Goal: Information Seeking & Learning: Learn about a topic

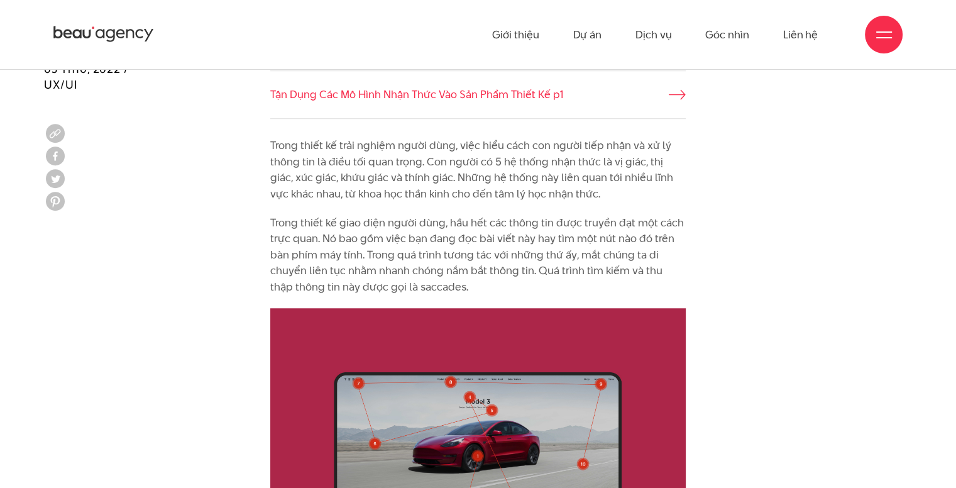
scroll to position [943, 0]
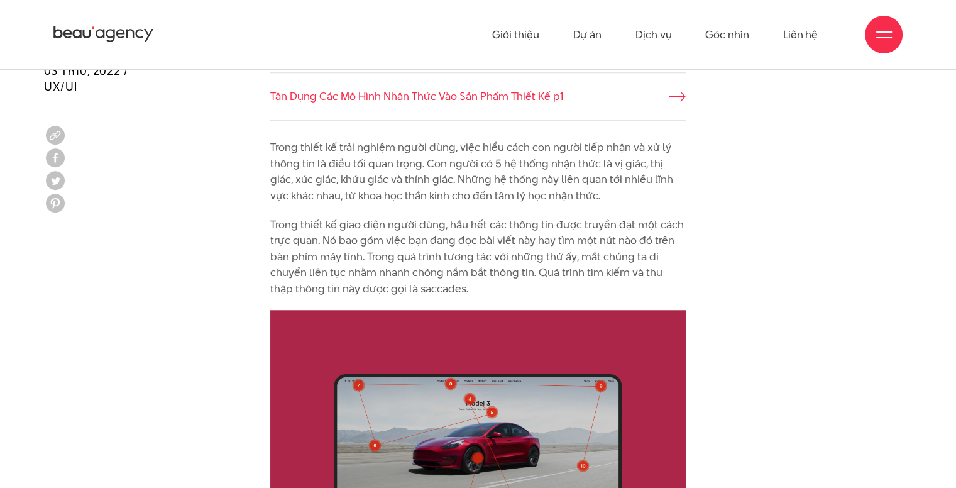
click at [470, 149] on p "Trong thiết kế trải nghiệm người dùng, việc hiểu cách con người tiếp nhận và xử…" at bounding box center [477, 172] width 415 height 64
click at [476, 150] on p "Trong thiết kế trải nghiệm người dùng, việc hiểu cách con người tiếp nhận và xử…" at bounding box center [477, 172] width 415 height 64
click at [488, 151] on p "Trong thiết kế trải nghiệm người dùng, việc hiểu cách con người tiếp nhận và xử…" at bounding box center [477, 172] width 415 height 64
click at [489, 151] on p "Trong thiết kế trải nghiệm người dùng, việc hiểu cách con người tiếp nhận và xử…" at bounding box center [477, 172] width 415 height 64
click at [382, 194] on p "Trong thiết kế trải nghiệm người dùng, việc hiểu cách con người tiếp nhận và xử…" at bounding box center [477, 172] width 415 height 64
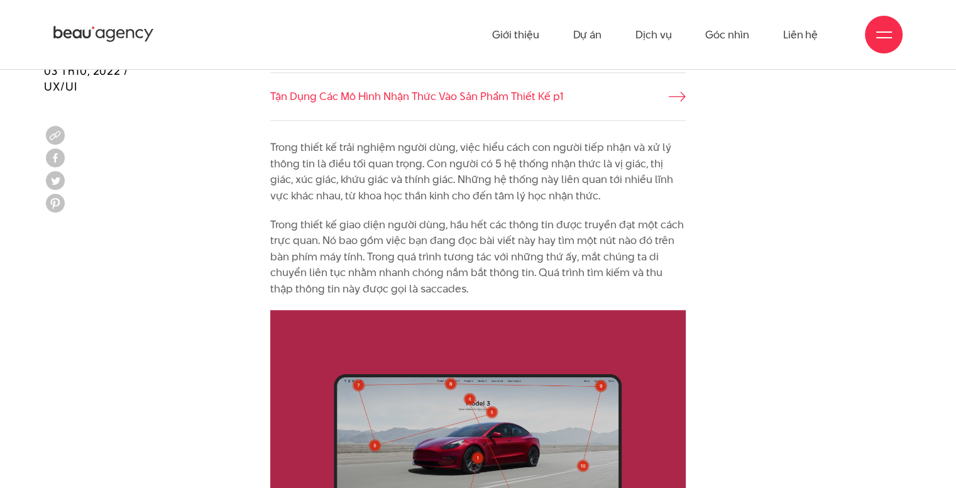
click at [338, 187] on p "Trong thiết kế trải nghiệm người dùng, việc hiểu cách con người tiếp nhận và xử…" at bounding box center [477, 172] width 415 height 64
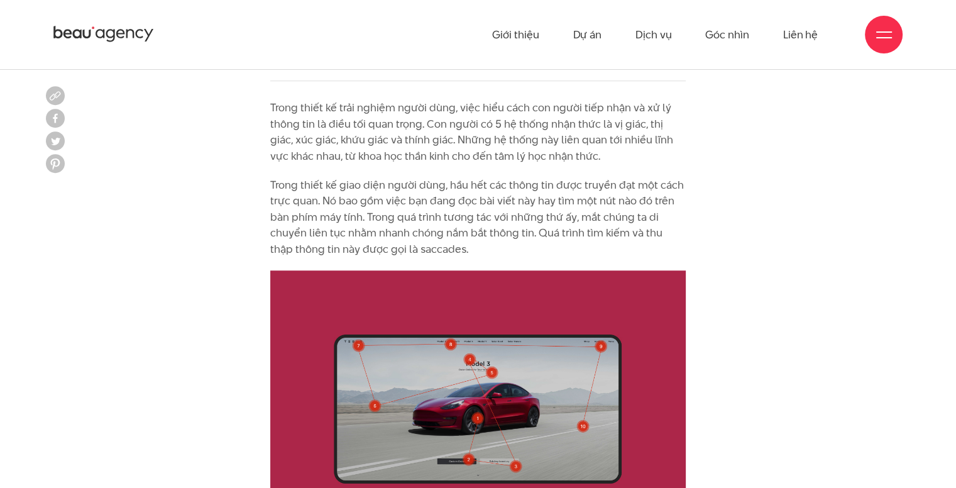
scroll to position [1006, 0]
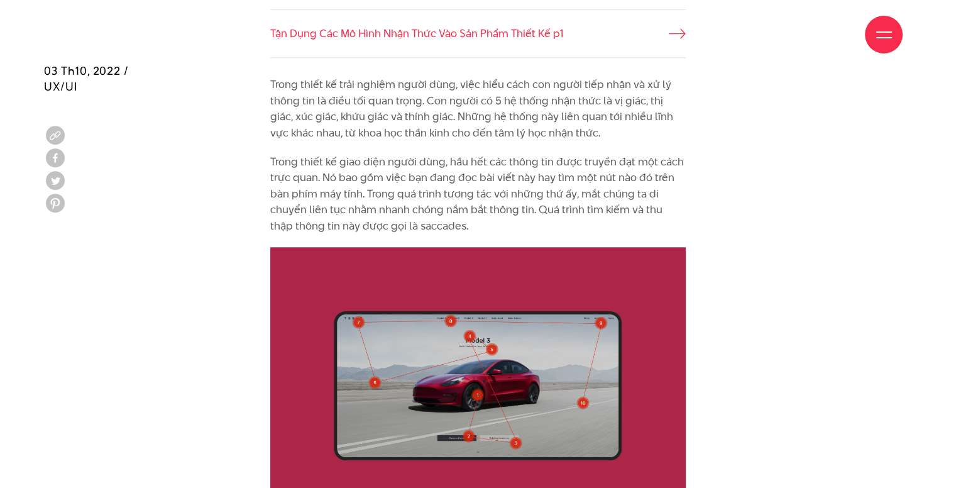
drag, startPoint x: 490, startPoint y: 131, endPoint x: 508, endPoint y: 130, distance: 17.6
click at [502, 130] on p "Trong thiết kế trải nghiệm người dùng, việc hiểu cách con người tiếp nhận và xử…" at bounding box center [477, 109] width 415 height 64
click at [541, 129] on p "Trong thiết kế trải nghiệm người dùng, việc hiểu cách con người tiếp nhận và xử…" at bounding box center [477, 109] width 415 height 64
click at [539, 130] on p "Trong thiết kế trải nghiệm người dùng, việc hiểu cách con người tiếp nhận và xử…" at bounding box center [477, 109] width 415 height 64
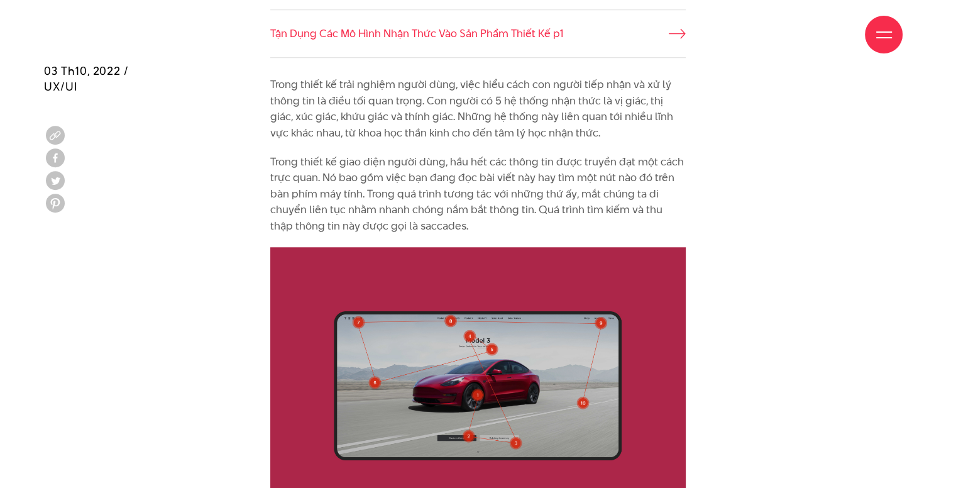
click at [414, 160] on p "Trong thiết kế giao diện người dùng, hầu hết các thông tin được truyền đạt một …" at bounding box center [477, 194] width 415 height 80
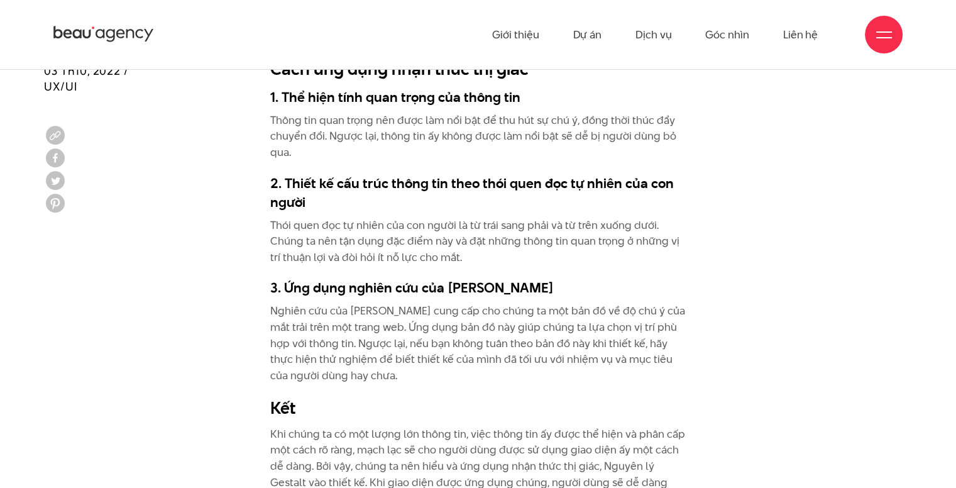
scroll to position [5029, 0]
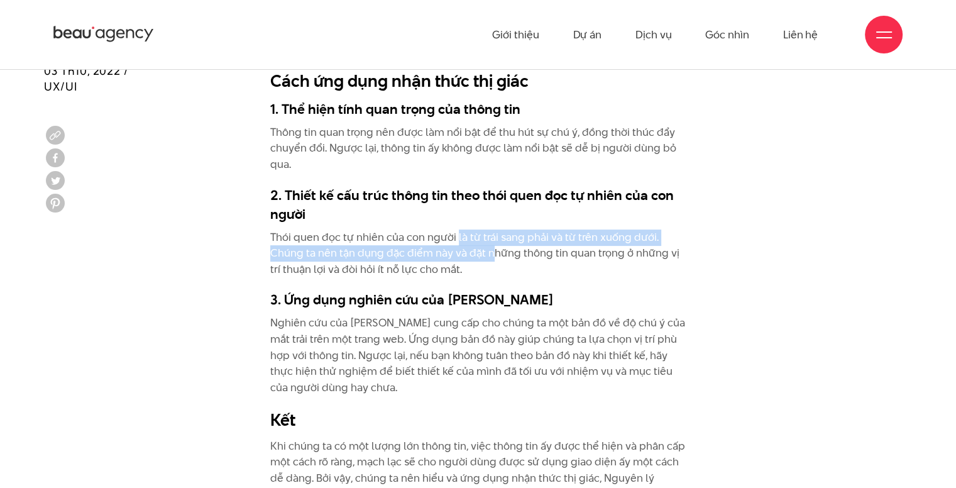
drag, startPoint x: 486, startPoint y: 245, endPoint x: 449, endPoint y: 240, distance: 37.4
click at [450, 242] on p "Thói quen đọc tự nhiên của con người là từ trái sang phải và từ trên xuống dưới…" at bounding box center [477, 253] width 415 height 48
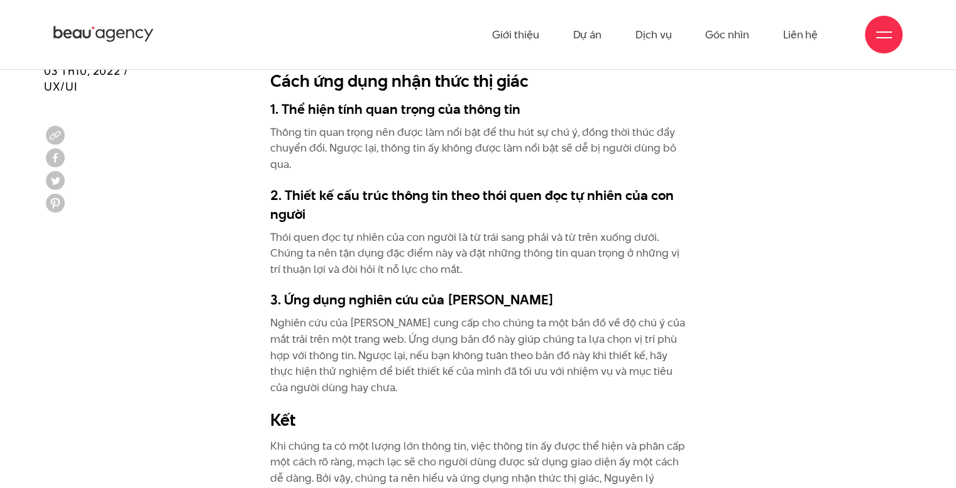
click at [400, 194] on h3 "2. Thiết kế cấu trúc thông tin theo thói quen đọc tự nhiên của con người" at bounding box center [477, 204] width 415 height 38
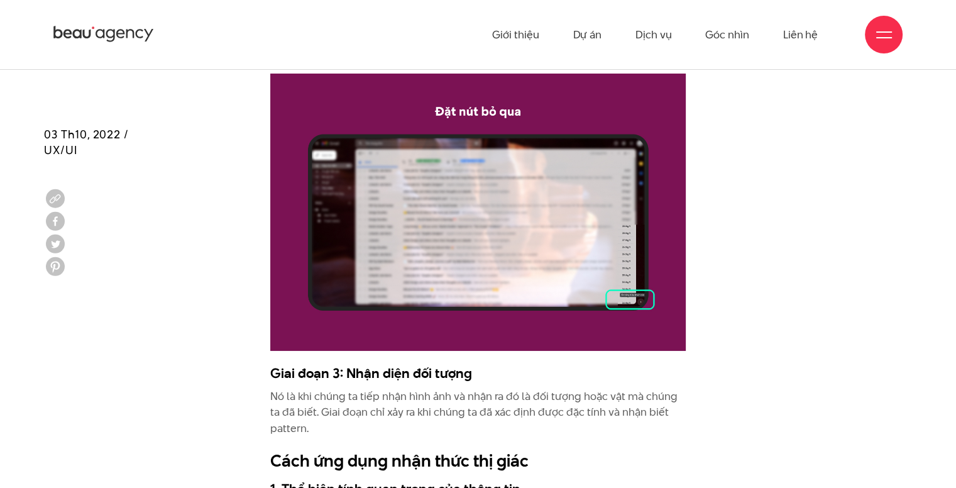
scroll to position [4589, 0]
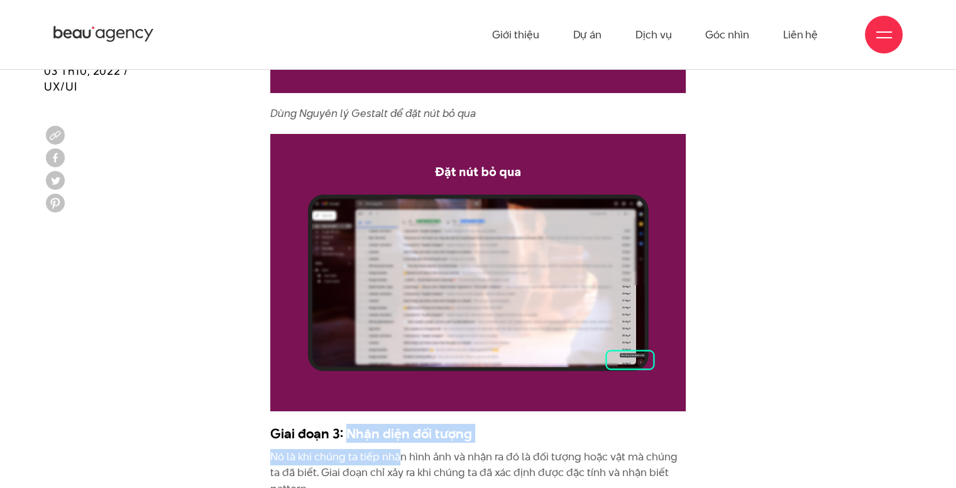
drag, startPoint x: 346, startPoint y: 436, endPoint x: 400, endPoint y: 447, distance: 55.2
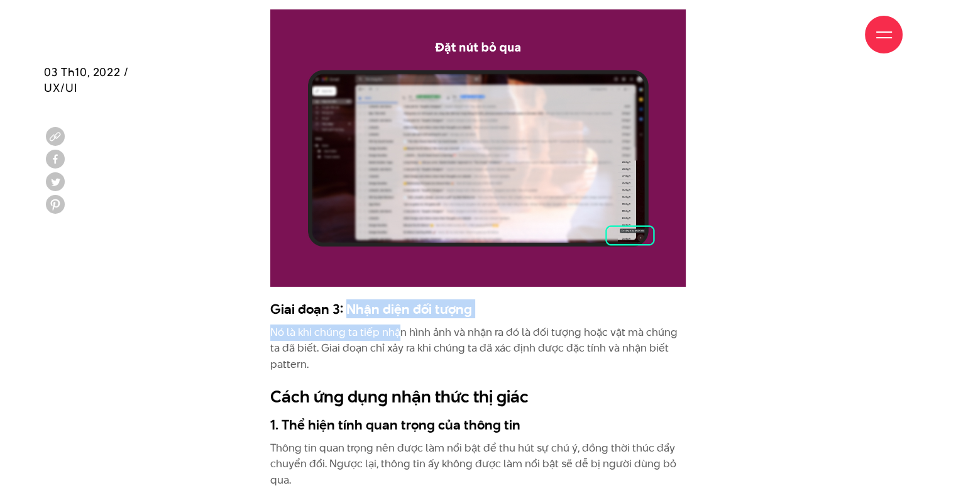
scroll to position [4714, 0]
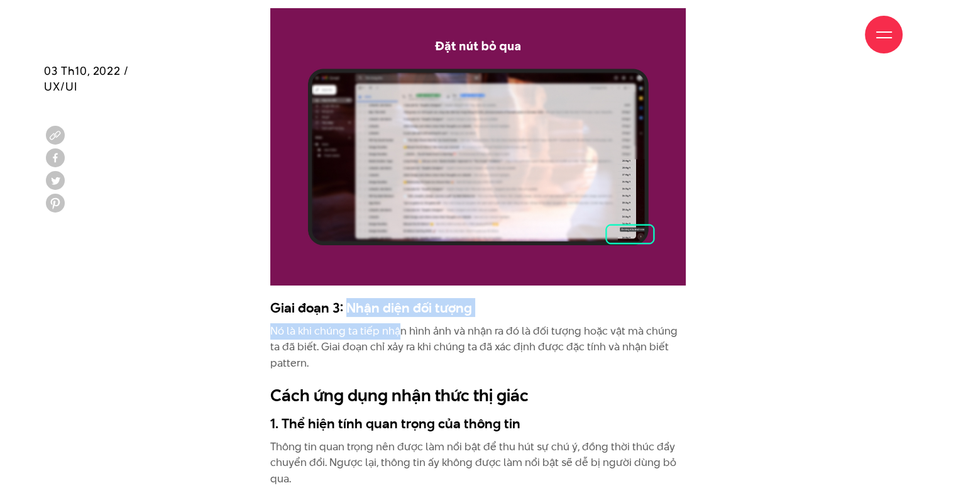
click at [382, 329] on p "Nó là khi chúng ta tiếp nhận hình ảnh và nhận ra đó là đối tượng hoặc vật mà ch…" at bounding box center [477, 347] width 415 height 48
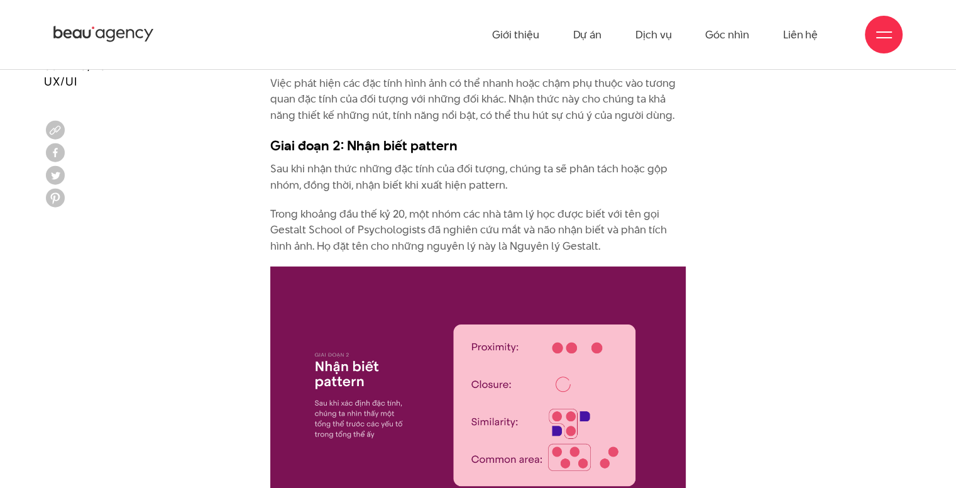
scroll to position [3394, 0]
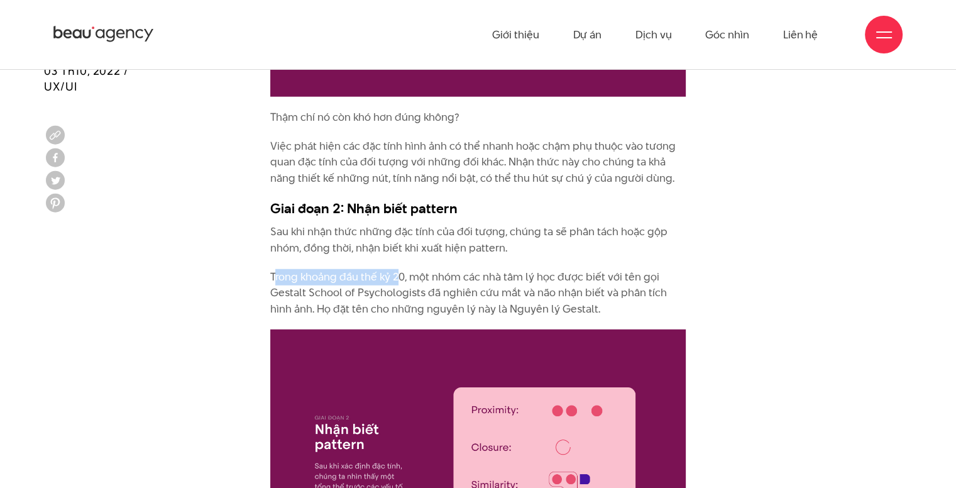
drag, startPoint x: 273, startPoint y: 267, endPoint x: 405, endPoint y: 275, distance: 131.6
click at [405, 275] on p "Trong khoảng đầu thế kỷ 20, một nhóm các nhà tâm lý học được biết với tên gọi G…" at bounding box center [477, 293] width 415 height 48
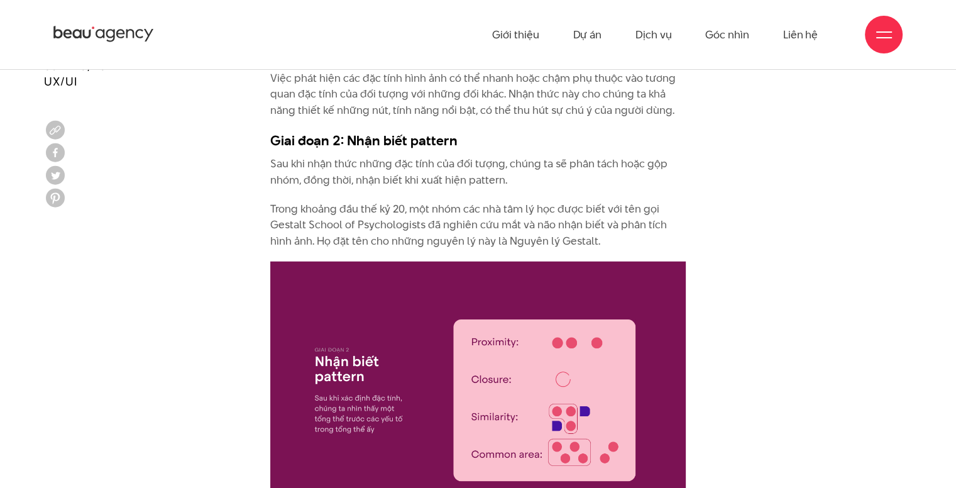
scroll to position [3457, 0]
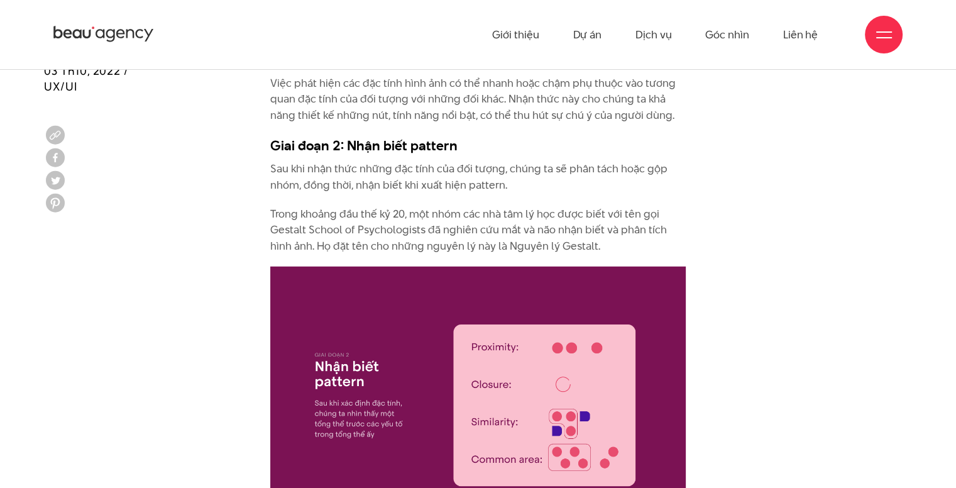
click at [331, 169] on p "Sau khi nhận thức những đặc tính của đối tượng, chúng ta sẽ phân tách hoặc gộp …" at bounding box center [477, 177] width 415 height 32
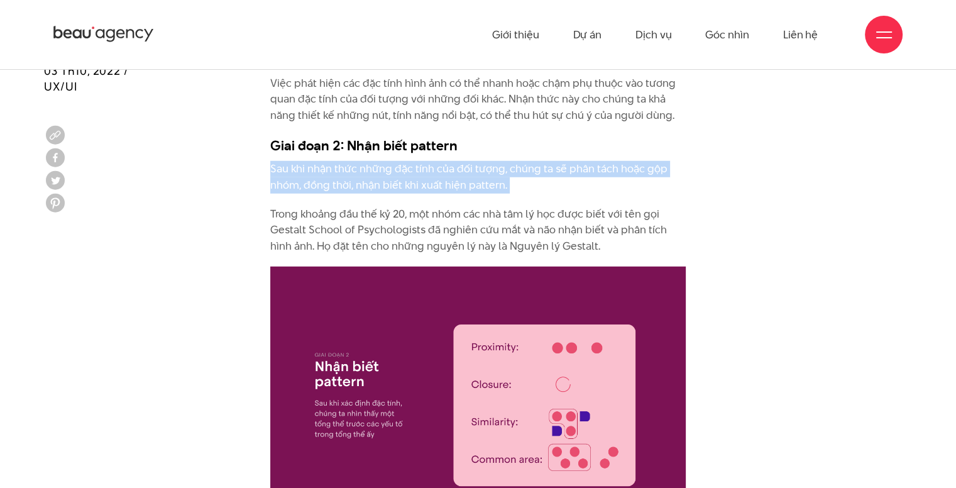
click at [331, 169] on p "Sau khi nhận thức những đặc tính của đối tượng, chúng ta sẽ phân tách hoặc gộp …" at bounding box center [477, 177] width 415 height 32
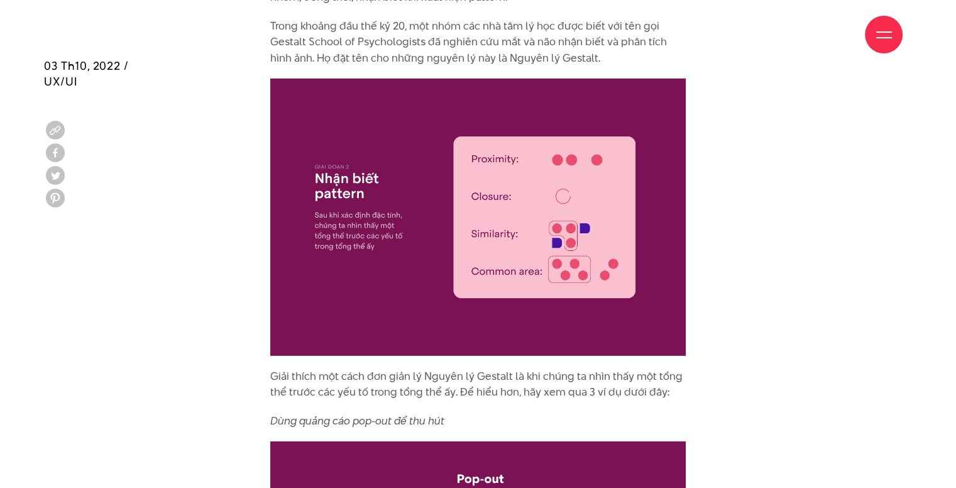
scroll to position [3646, 0]
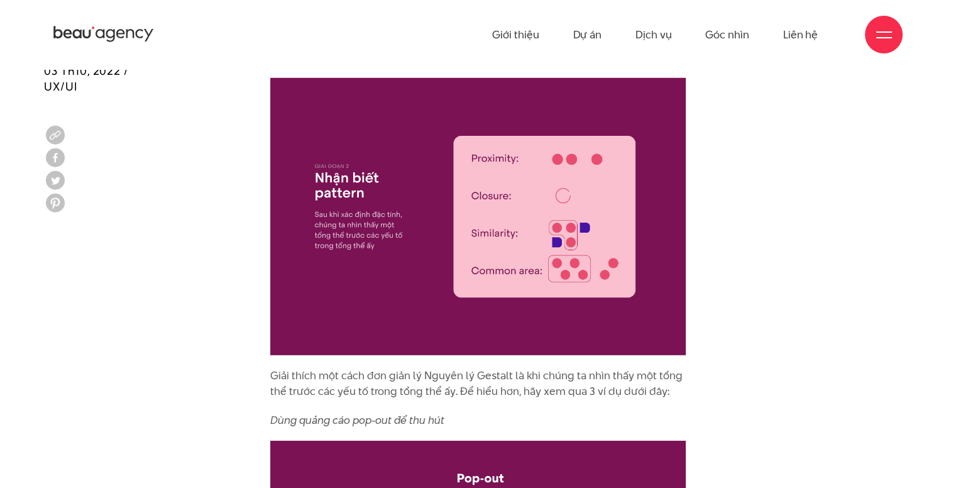
scroll to position [3646, 0]
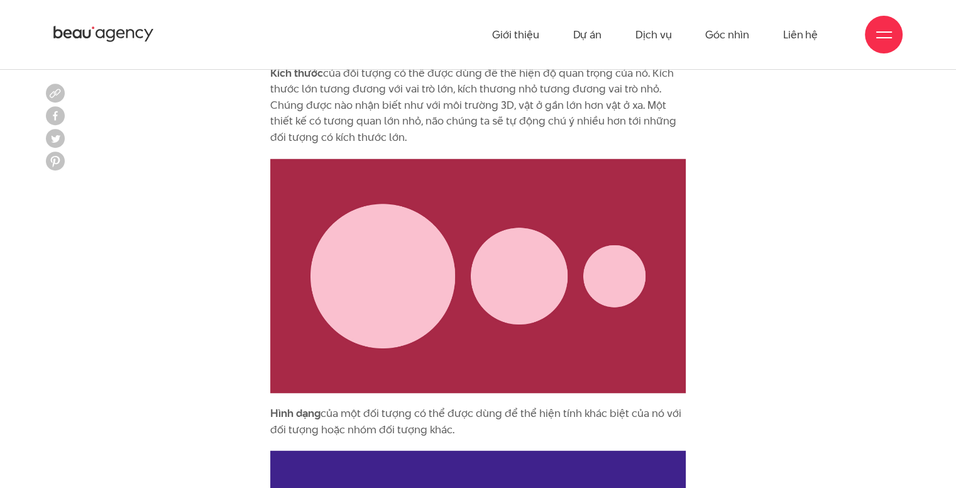
scroll to position [1571, 0]
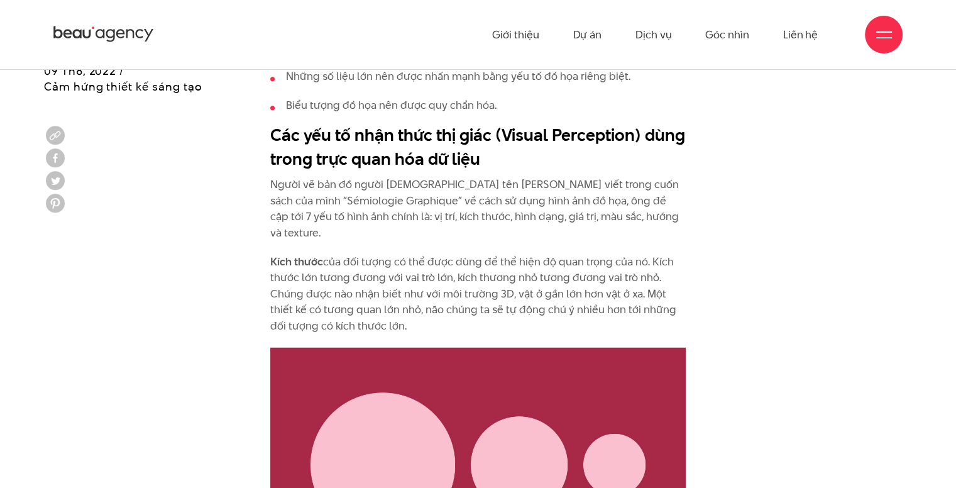
click at [297, 177] on p "Người vẽ bản đồ người Pháp tên Jacques Bertin viết trong cuốn sách của mình “Sé…" at bounding box center [477, 209] width 415 height 64
click at [351, 177] on p "Người vẽ bản đồ người Pháp tên Jacques Bertin viết trong cuốn sách của mình “Sé…" at bounding box center [477, 209] width 415 height 64
click at [402, 177] on p "Người vẽ bản đồ người Pháp tên Jacques Bertin viết trong cuốn sách của mình “Sé…" at bounding box center [477, 209] width 415 height 64
click at [427, 123] on h2 "Các yếu tố nhận thức thị giác (Visual Perception) dùng trong trực quan hóa dữ l…" at bounding box center [477, 146] width 415 height 47
click at [438, 124] on h2 "Các yếu tố nhận thức thị giác (Visual Perception) dùng trong trực quan hóa dữ l…" at bounding box center [477, 146] width 415 height 47
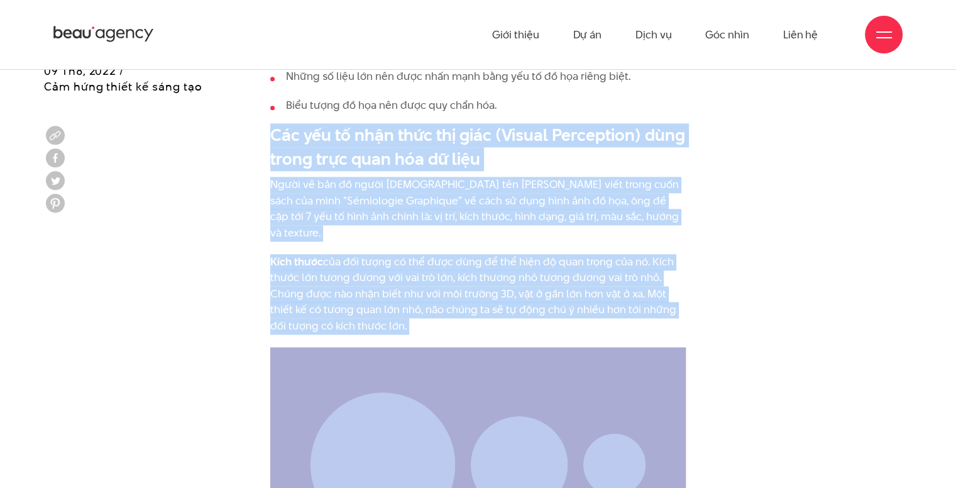
drag, startPoint x: 271, startPoint y: 119, endPoint x: 446, endPoint y: 300, distance: 251.6
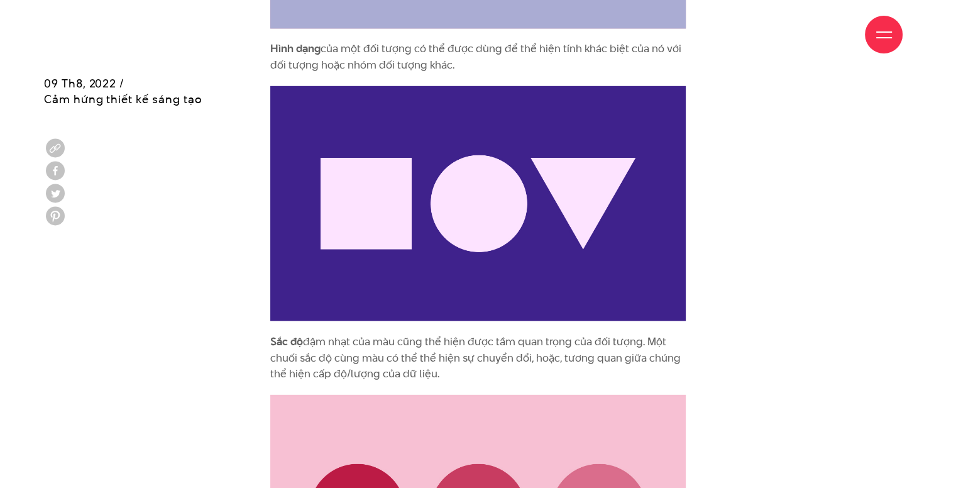
scroll to position [2137, 0]
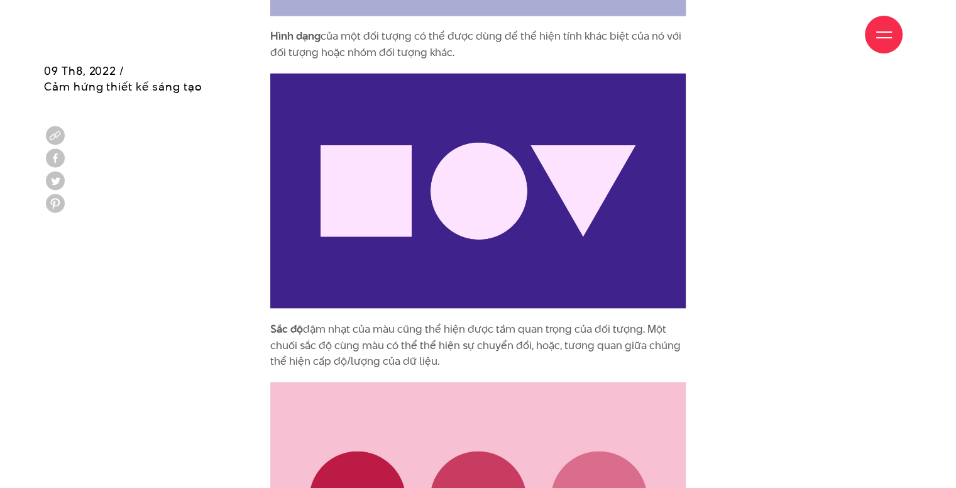
drag, startPoint x: 267, startPoint y: 297, endPoint x: 450, endPoint y: 334, distance: 187.4
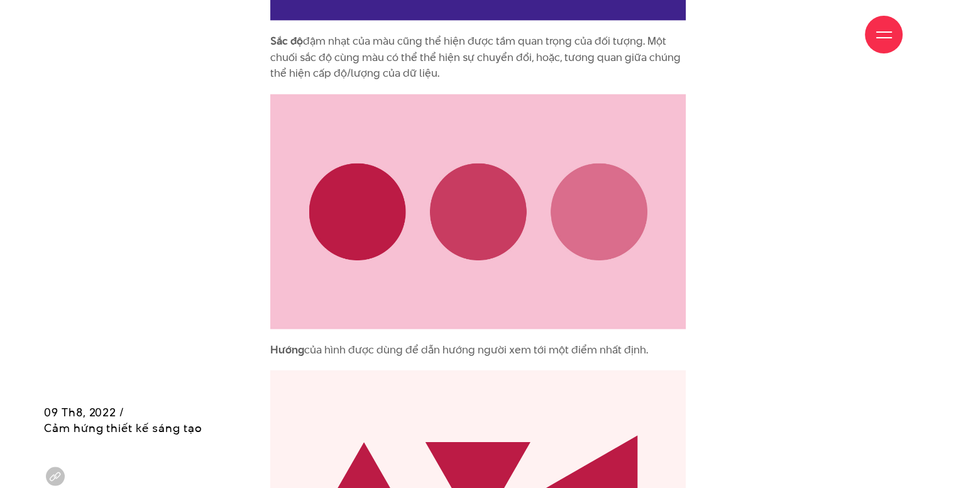
scroll to position [2766, 0]
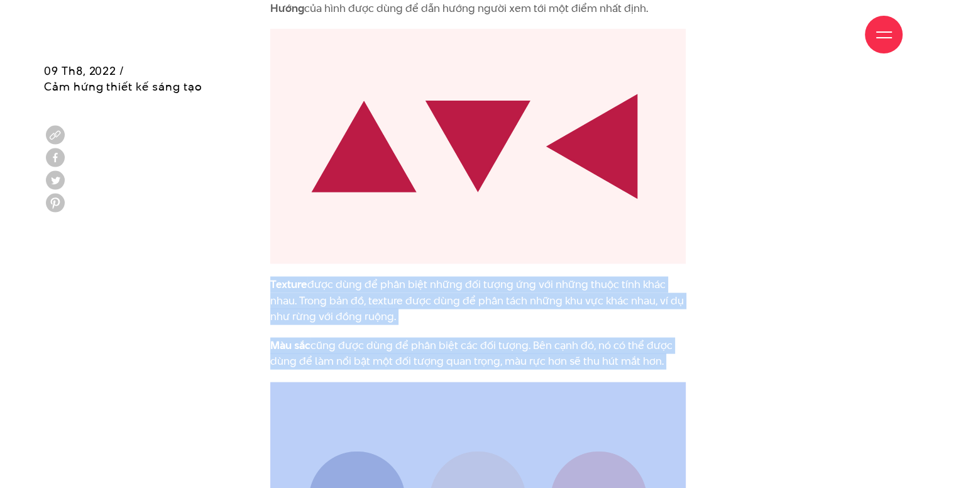
drag, startPoint x: 261, startPoint y: 250, endPoint x: 656, endPoint y: 338, distance: 404.4
click at [656, 338] on div "Tại sao chúng ta cần trực quan hóa dữ liệu? Khi đứng trước một lượng lớn thông …" at bounding box center [478, 11] width 434 height 3294
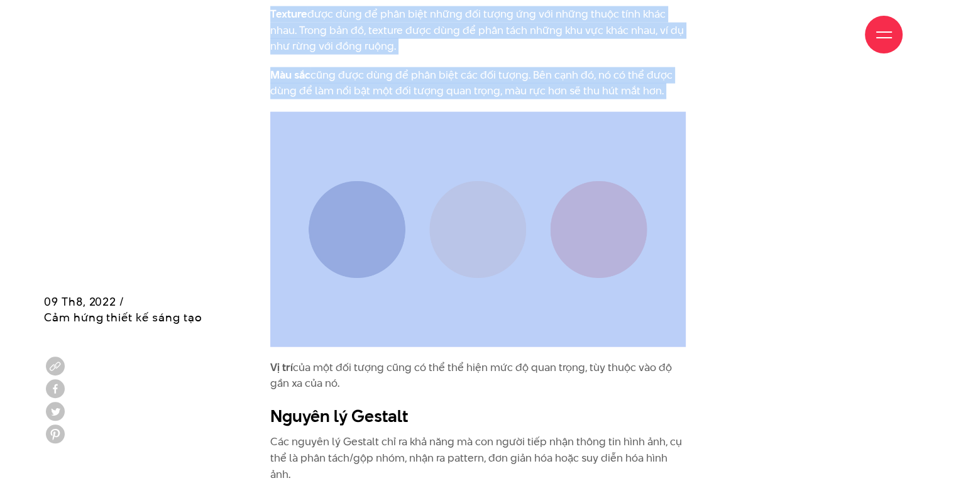
scroll to position [3332, 0]
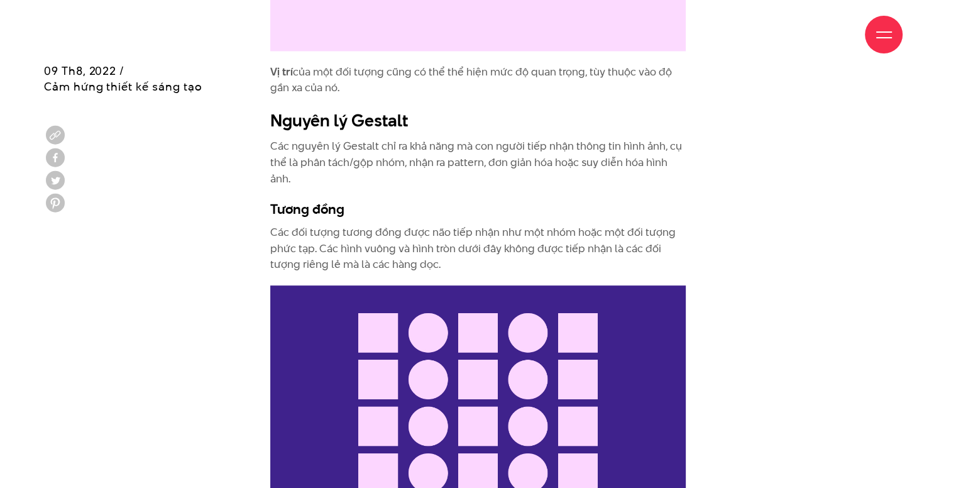
drag, startPoint x: 260, startPoint y: 45, endPoint x: 324, endPoint y: 60, distance: 65.9
click at [324, 60] on div "Giới thiệu Dự án Dịch vụ Góc nhìn Liên hệ" at bounding box center [477, 34] width 849 height 69
drag, startPoint x: 270, startPoint y: 38, endPoint x: 309, endPoint y: 48, distance: 40.7
click at [323, 53] on div "Giới thiệu Dự án Dịch vụ Góc nhìn Liên hệ" at bounding box center [477, 34] width 849 height 69
drag, startPoint x: 275, startPoint y: 37, endPoint x: 289, endPoint y: 41, distance: 15.1
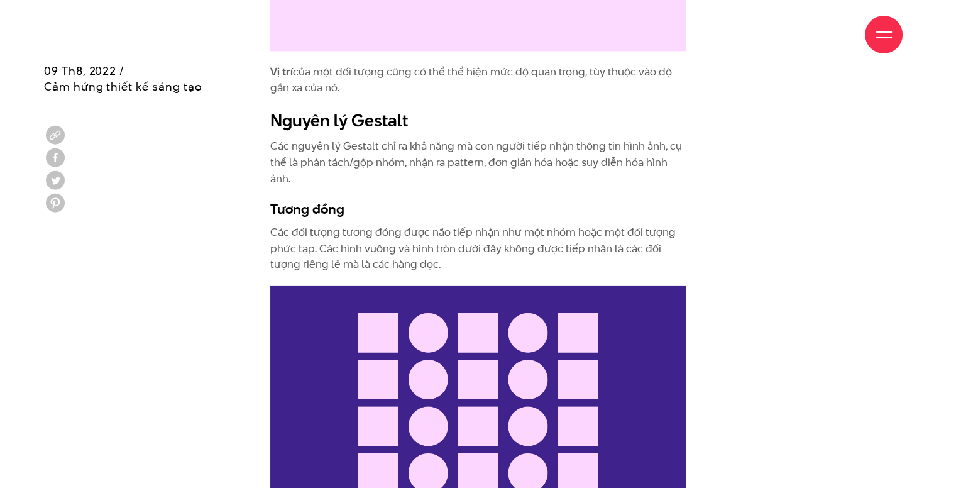
click at [289, 41] on div "Giới thiệu Dự án Dịch vụ Góc nhìn Liên hệ" at bounding box center [477, 34] width 849 height 69
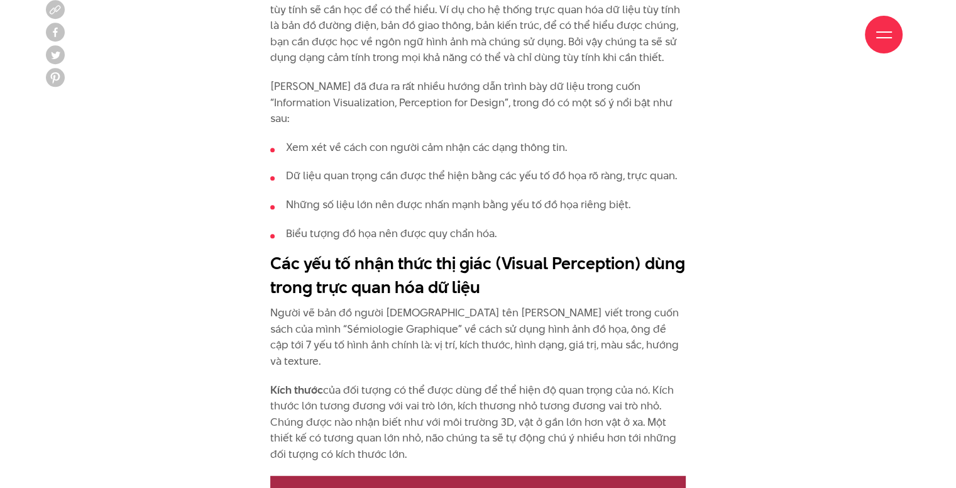
scroll to position [1571, 0]
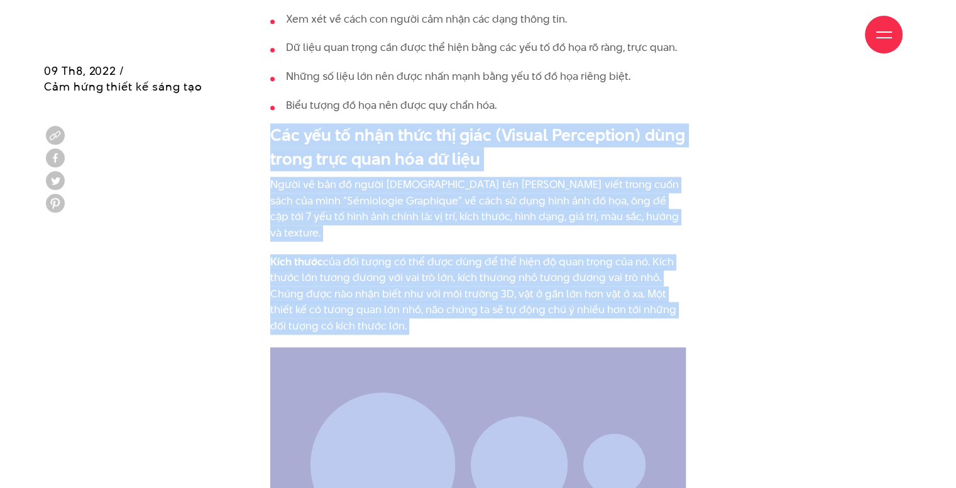
drag, startPoint x: 267, startPoint y: 117, endPoint x: 434, endPoint y: 302, distance: 249.7
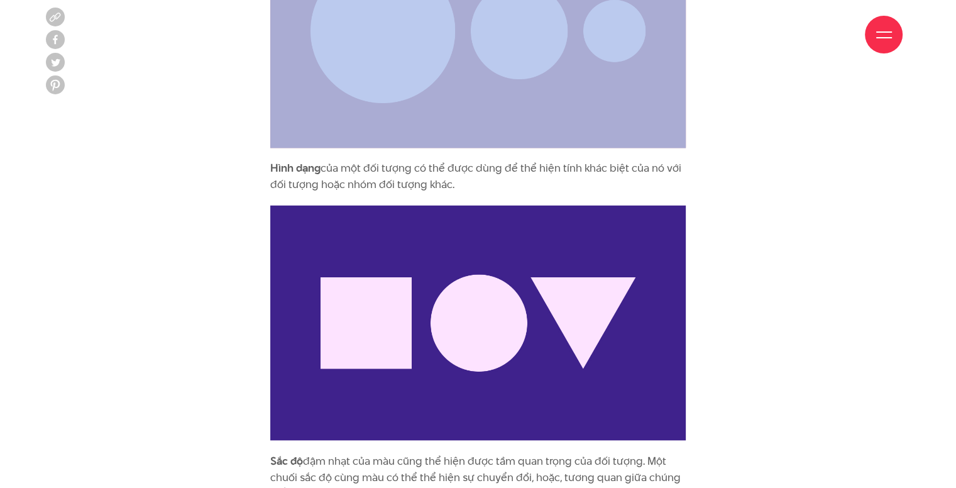
scroll to position [2011, 0]
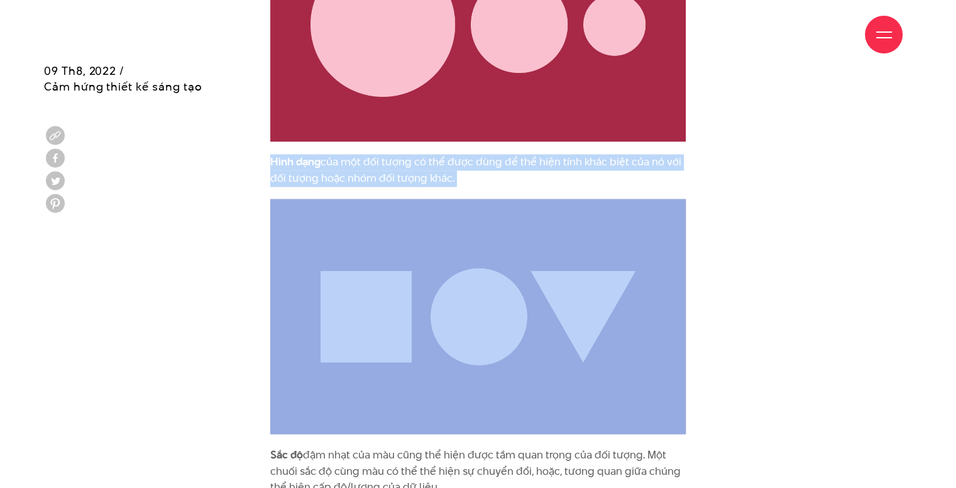
drag, startPoint x: 270, startPoint y: 131, endPoint x: 472, endPoint y: 161, distance: 204.6
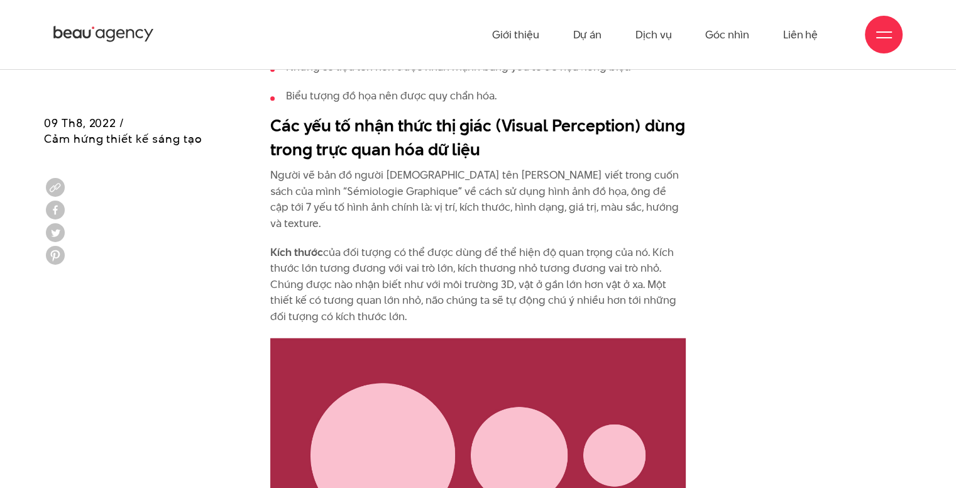
scroll to position [1509, 0]
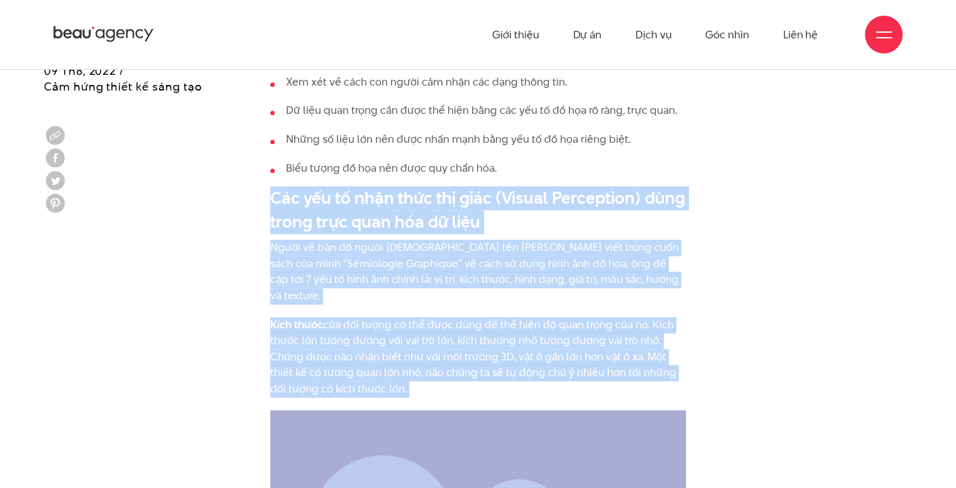
drag, startPoint x: 271, startPoint y: 179, endPoint x: 480, endPoint y: 368, distance: 282.1
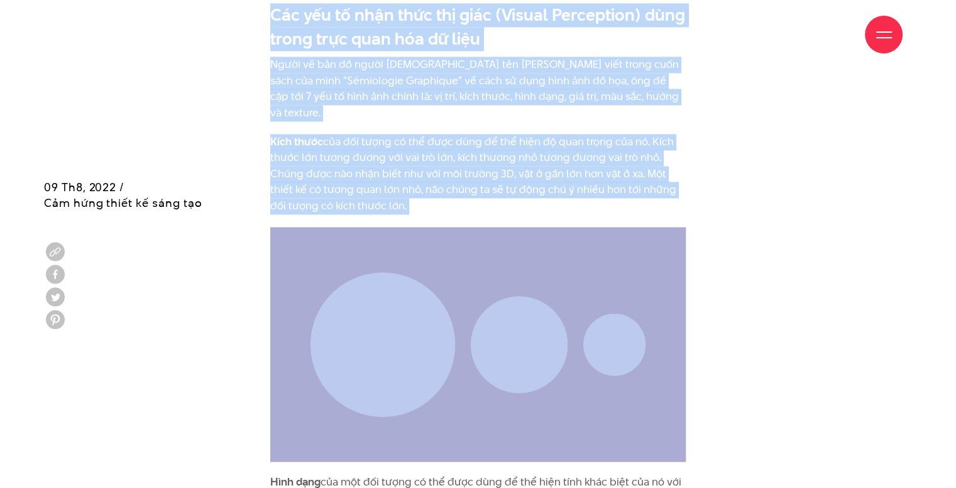
scroll to position [1823, 0]
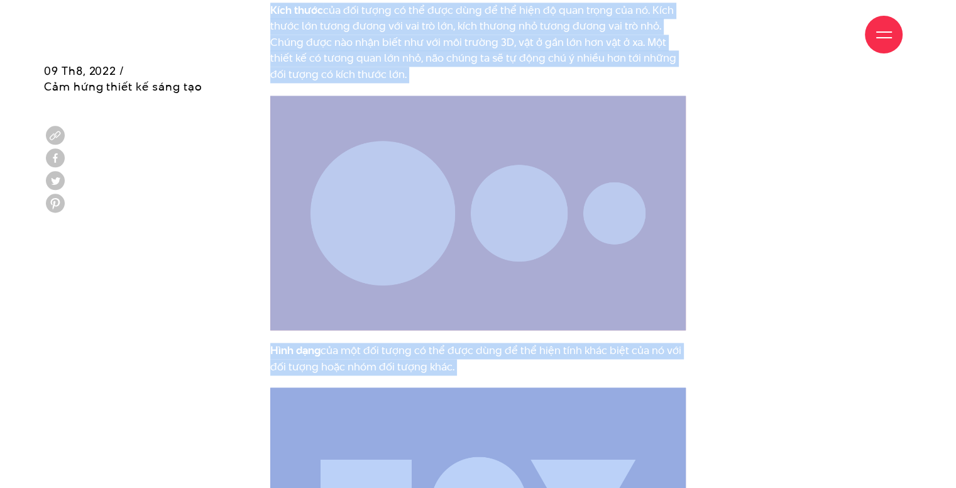
drag, startPoint x: 271, startPoint y: 319, endPoint x: 513, endPoint y: 348, distance: 243.7
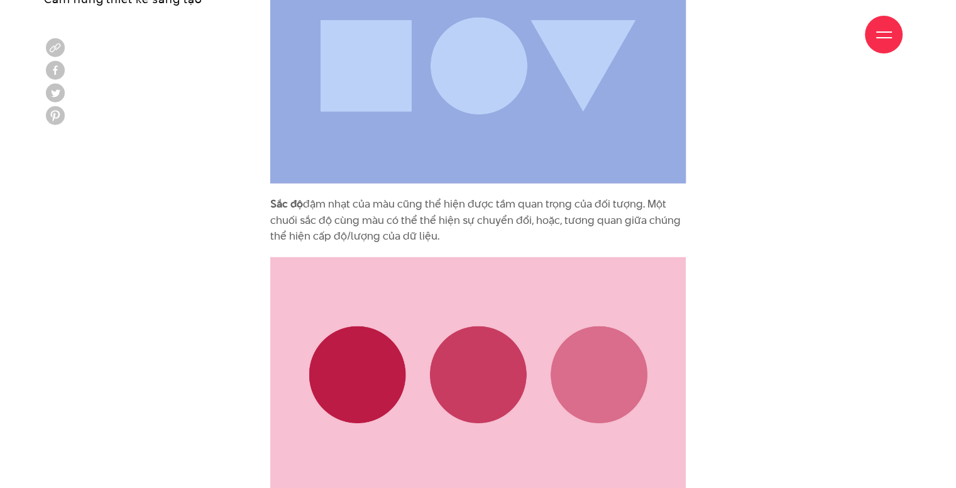
scroll to position [2263, 0]
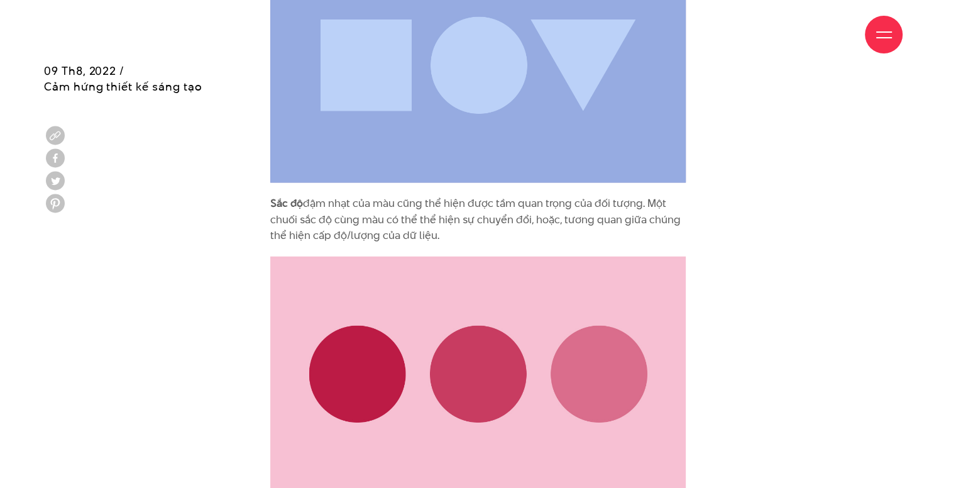
click at [437, 202] on p "Sắc độ đậm nhạt của màu cũng thể hiện được tầm quan trọng của đối tượng. Một ch…" at bounding box center [477, 219] width 415 height 48
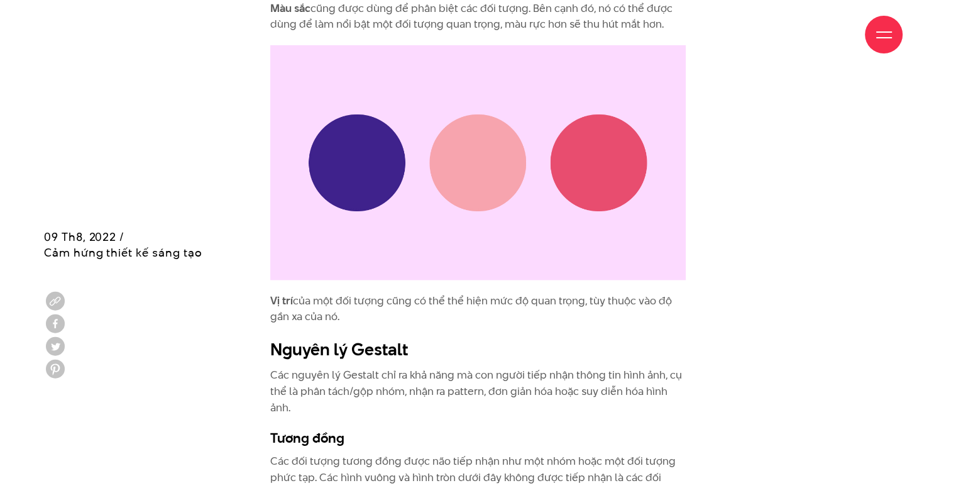
scroll to position [3269, 0]
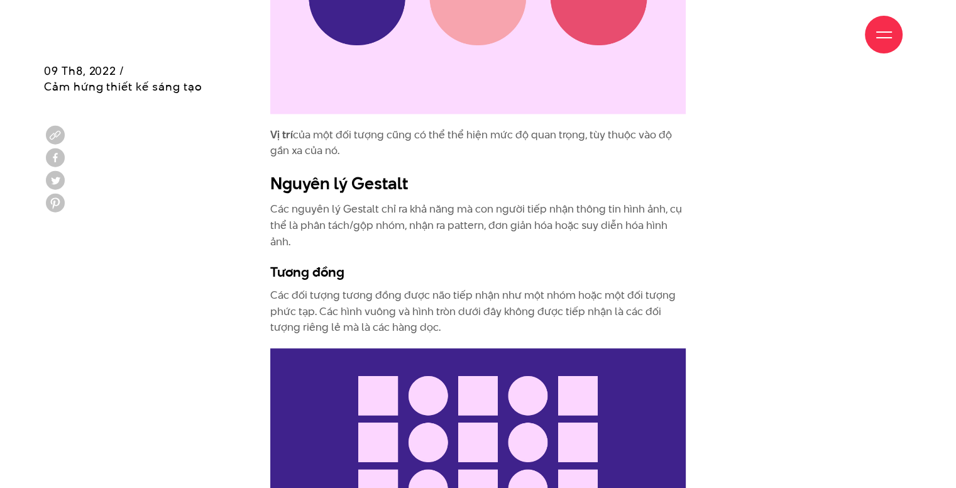
click at [344, 127] on p "Vị trí của một đối tượng cũng có thể thể hiện mức độ quan trọng, tùy thuộc vào …" at bounding box center [477, 143] width 415 height 32
copy div "Các yếu tố nhận thức thị giác (Visual Perception) dùng trong trực quan hóa dữ l…"
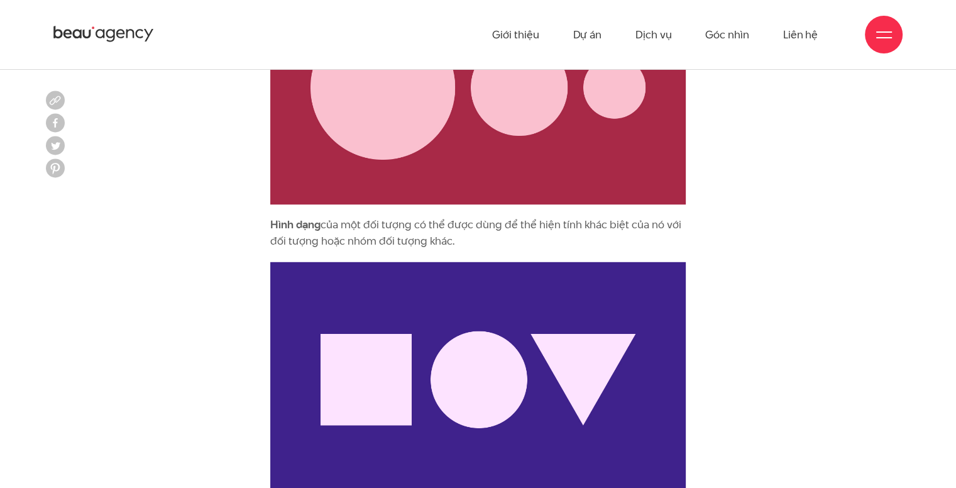
scroll to position [1634, 0]
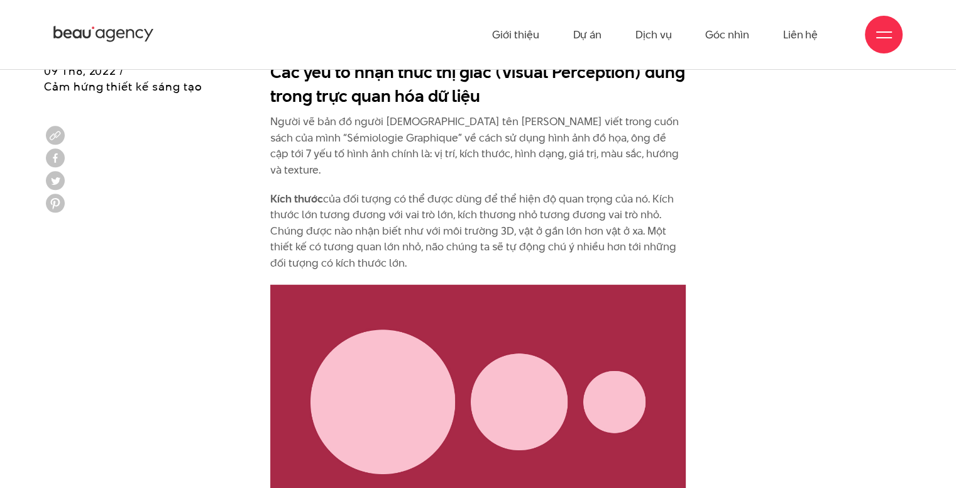
click at [546, 202] on p "Kích thước của đối tượng có thể được dùng để thể hiện độ quan trọng của nó. Kíc…" at bounding box center [477, 231] width 415 height 80
